Goal: Use online tool/utility: Use online tool/utility

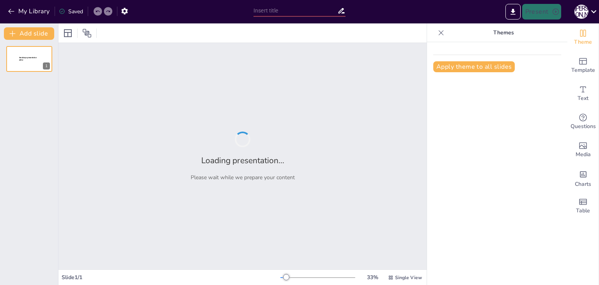
type input "Косметичні засоби та їх побічні ефекти: що варто знати"
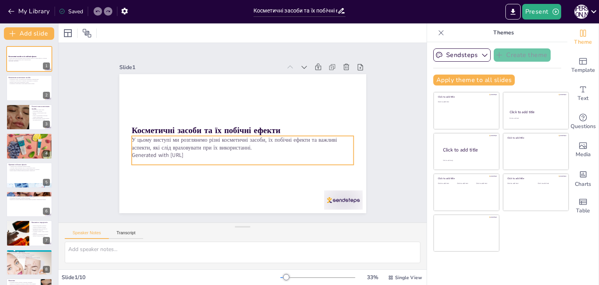
click at [164, 137] on p "У цьому виступі ми розглянемо різні косметичні засоби, їх побічні ефекти та важ…" at bounding box center [240, 143] width 221 height 61
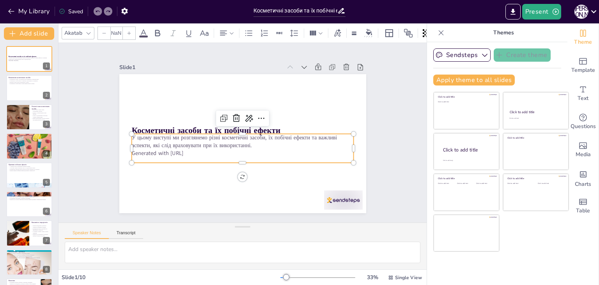
type input "32"
click at [167, 140] on p "У цьому виступі ми розглянемо різні косметичні засоби, їх побічні ефекти та важ…" at bounding box center [240, 141] width 216 height 83
click at [258, 117] on icon at bounding box center [263, 122] width 11 height 11
click at [200, 148] on p "Generated with [URL]" at bounding box center [235, 152] width 206 height 98
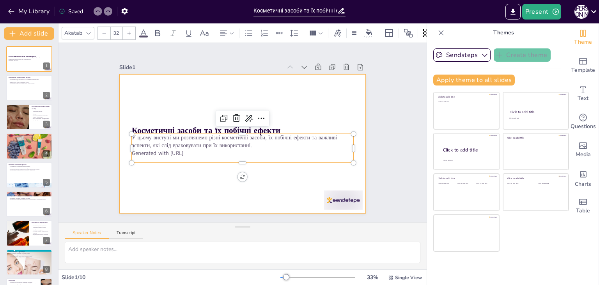
click at [199, 172] on div at bounding box center [238, 142] width 282 height 227
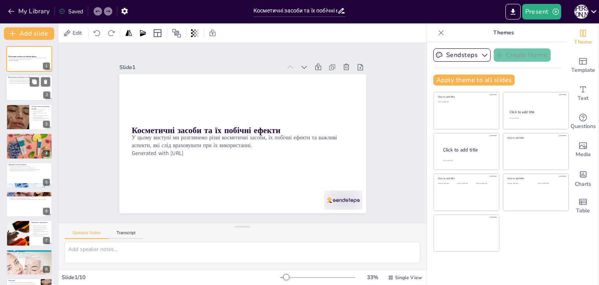
click at [27, 78] on p "Косметичні засоби - це продукти для зовнішнього використання." at bounding box center [29, 79] width 42 height 2
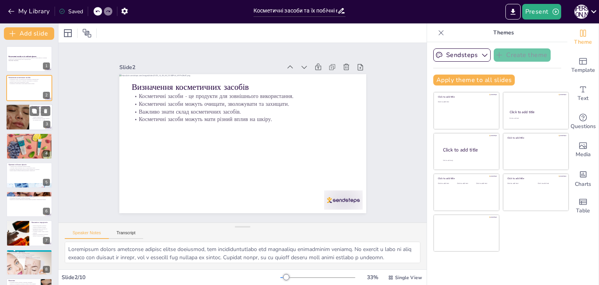
click at [8, 116] on div at bounding box center [17, 117] width 27 height 27
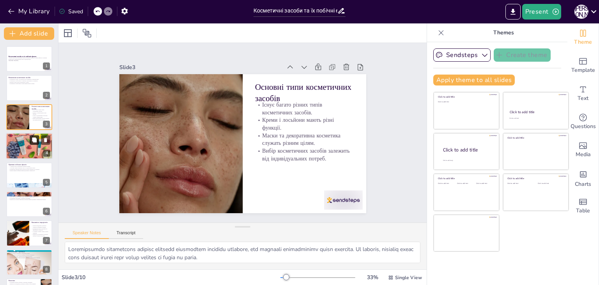
click at [30, 142] on button at bounding box center [34, 139] width 9 height 9
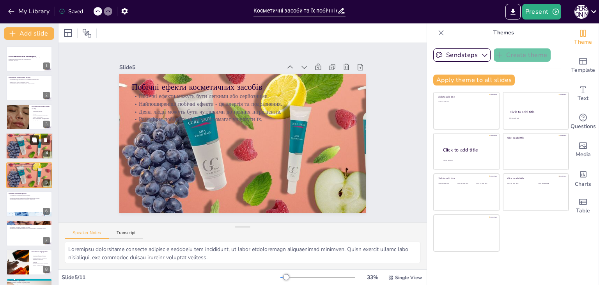
scroll to position [12, 0]
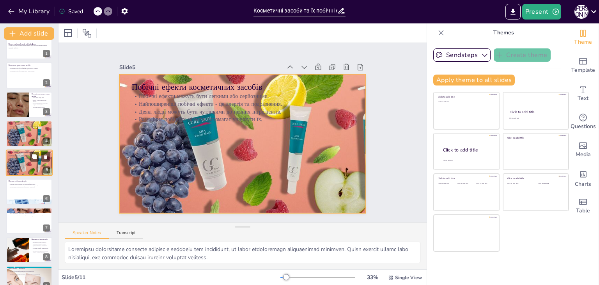
click at [15, 163] on div at bounding box center [29, 162] width 71 height 27
click at [25, 162] on div at bounding box center [29, 162] width 71 height 27
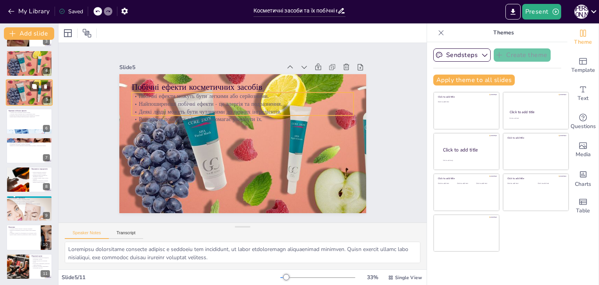
scroll to position [84, 0]
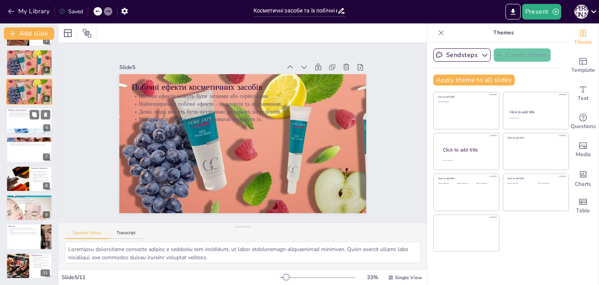
click at [27, 125] on div at bounding box center [29, 120] width 47 height 27
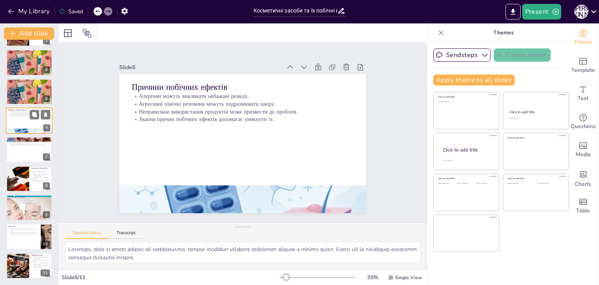
scroll to position [42, 0]
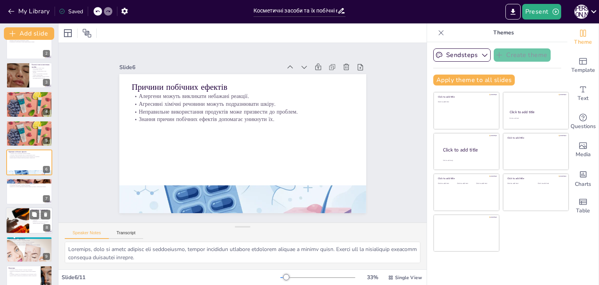
click at [28, 189] on div at bounding box center [29, 191] width 46 height 26
type textarea "Lore-ipsumdolor s ametcons adipis elits doeiusmodtemp incidi utlaboreetdo magna…"
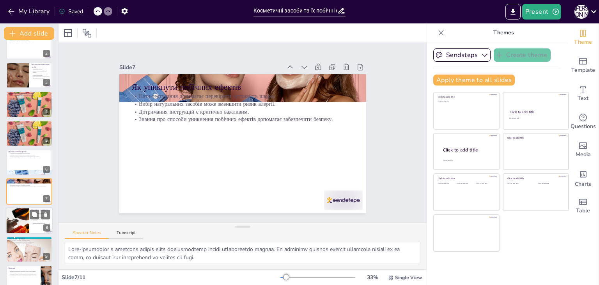
scroll to position [71, 0]
